Goal: Information Seeking & Learning: Learn about a topic

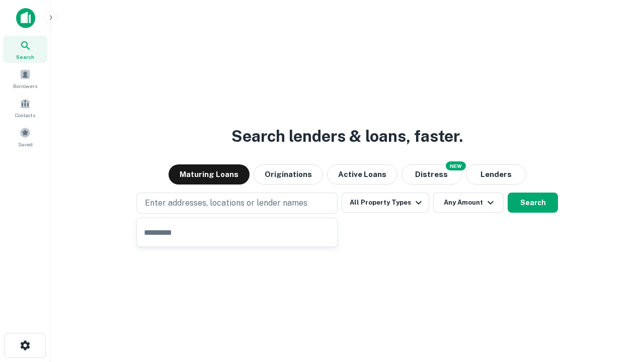
type input "**********"
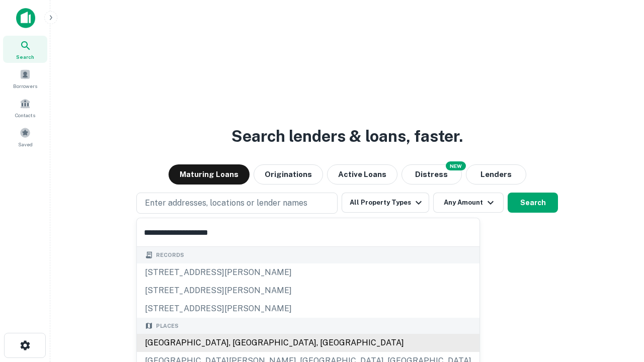
click at [241, 343] on div "Santa Monica, CA, USA" at bounding box center [308, 343] width 343 height 18
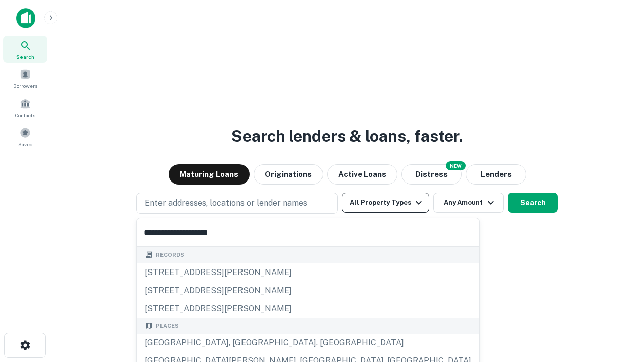
click at [386, 203] on button "All Property Types" at bounding box center [386, 203] width 88 height 20
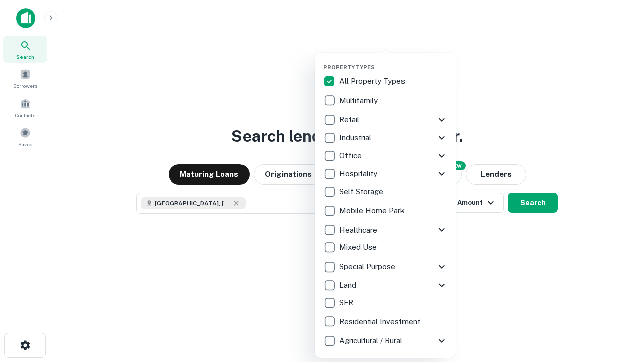
click at [394, 61] on button "button" at bounding box center [393, 61] width 141 height 1
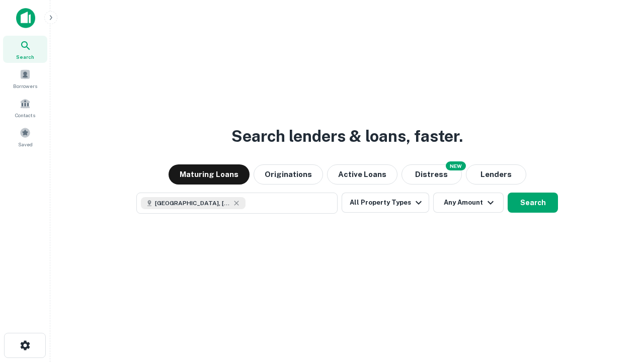
scroll to position [16, 0]
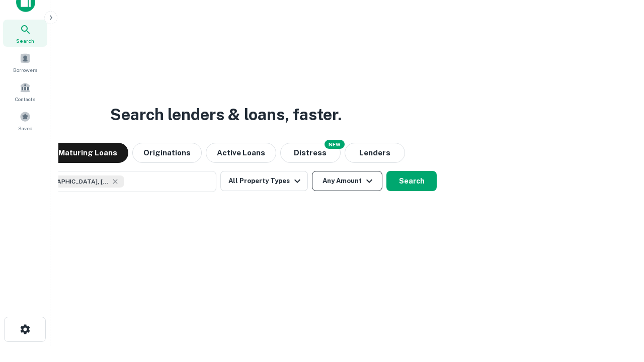
click at [312, 171] on button "Any Amount" at bounding box center [347, 181] width 70 height 20
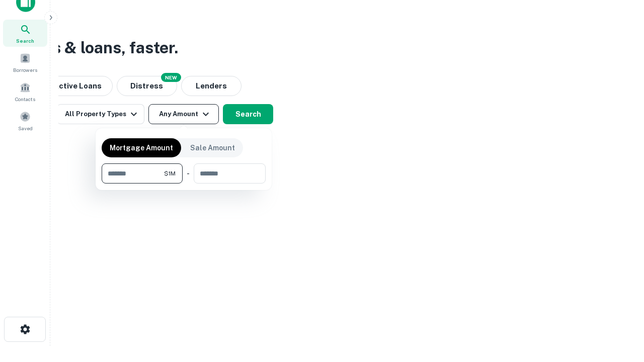
type input "*******"
click at [184, 184] on button "button" at bounding box center [184, 184] width 164 height 1
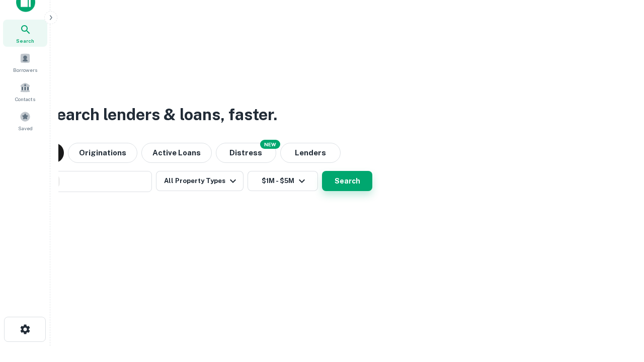
click at [322, 171] on button "Search" at bounding box center [347, 181] width 50 height 20
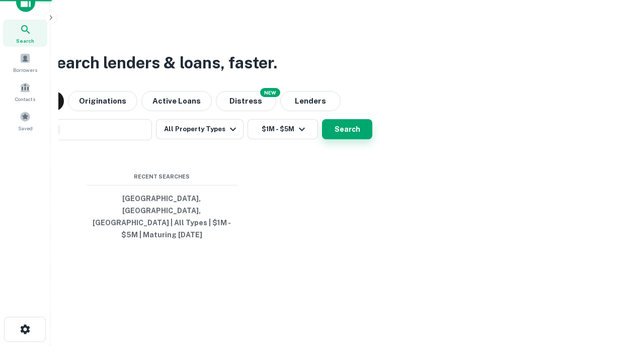
scroll to position [33, 285]
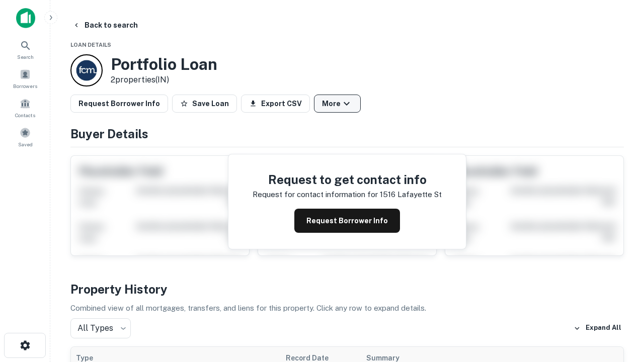
click at [337, 104] on button "More" at bounding box center [337, 104] width 47 height 18
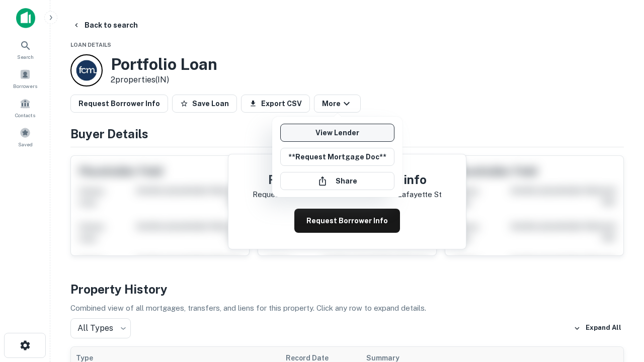
click at [337, 133] on link "View Lender" at bounding box center [337, 133] width 114 height 18
